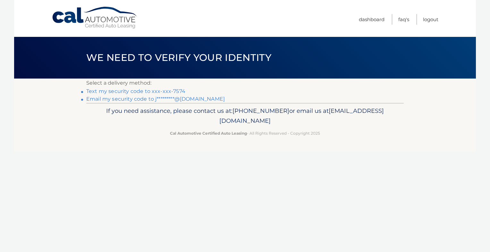
click at [147, 90] on link "Text my security code to xxx-xxx-7574" at bounding box center [135, 91] width 99 height 6
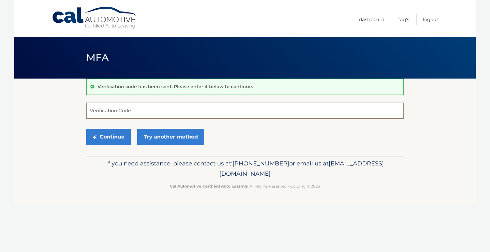
click at [146, 109] on input "Verification Code" at bounding box center [244, 111] width 317 height 16
type input "691665"
click at [111, 132] on button "Continue" at bounding box center [108, 137] width 45 height 16
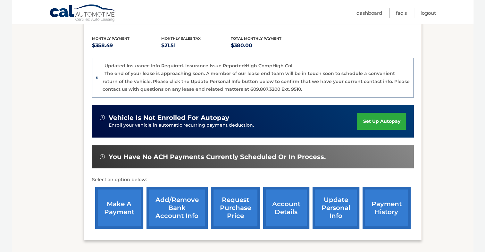
scroll to position [183, 0]
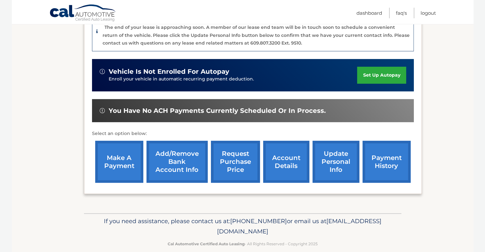
click at [112, 154] on link "make a payment" at bounding box center [119, 162] width 48 height 42
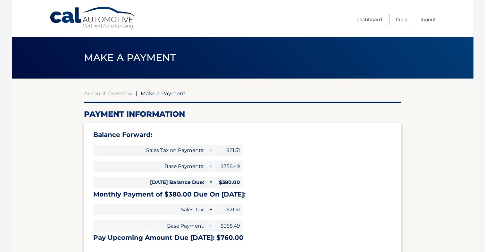
select select "ZTc0OGE4ODItODZmMy00Yjg3LThlYTItM2MyMTQ5MjM2MDFk"
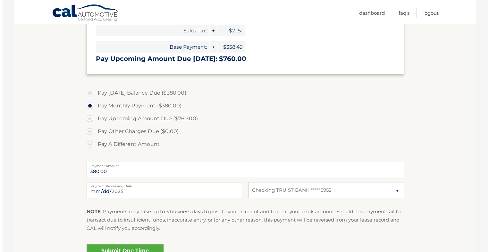
scroll to position [215, 0]
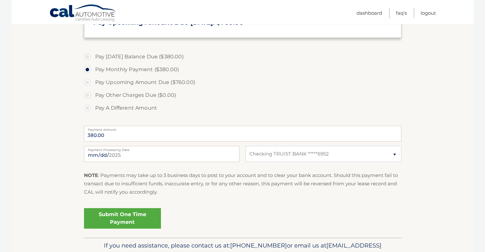
click at [128, 215] on link "Submit One Time Payment" at bounding box center [122, 218] width 77 height 21
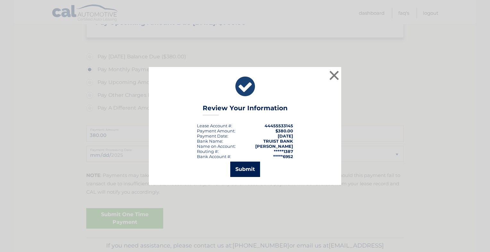
click at [243, 170] on button "Submit" at bounding box center [245, 169] width 30 height 15
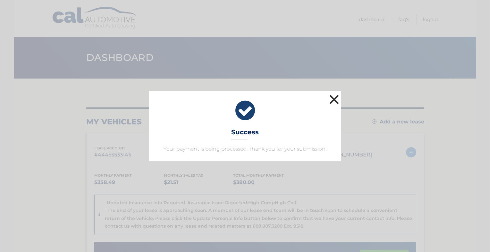
click at [336, 98] on button "×" at bounding box center [334, 99] width 13 height 13
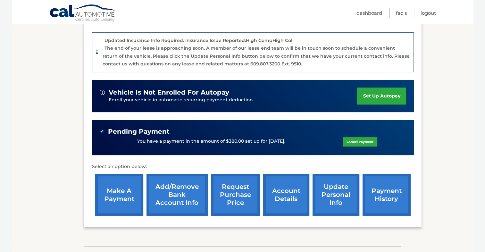
scroll to position [163, 0]
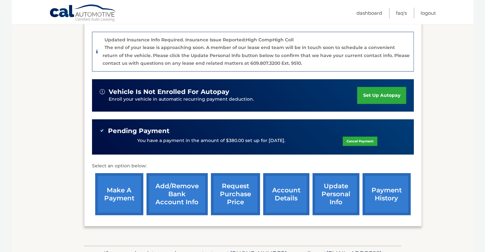
click at [387, 184] on link "payment history" at bounding box center [386, 194] width 48 height 42
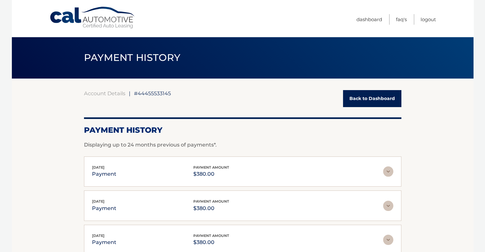
click at [387, 95] on link "Back to Dashboard" at bounding box center [372, 98] width 58 height 17
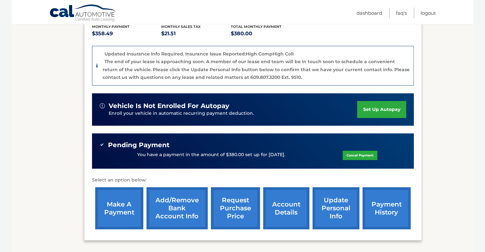
scroll to position [151, 0]
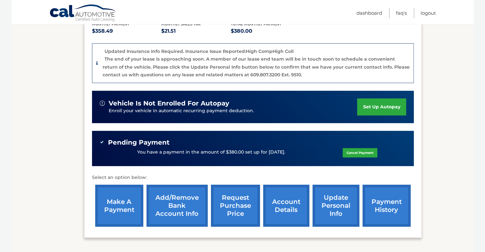
click at [375, 199] on link "payment history" at bounding box center [386, 206] width 48 height 42
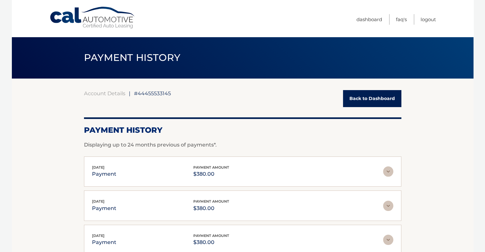
click at [376, 94] on link "Back to Dashboard" at bounding box center [372, 98] width 58 height 17
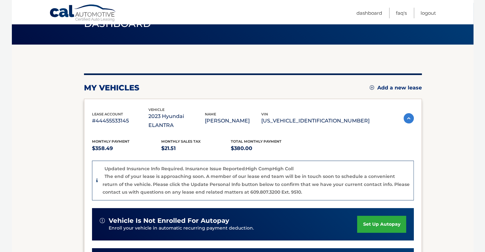
scroll to position [35, 0]
